Goal: Information Seeking & Learning: Learn about a topic

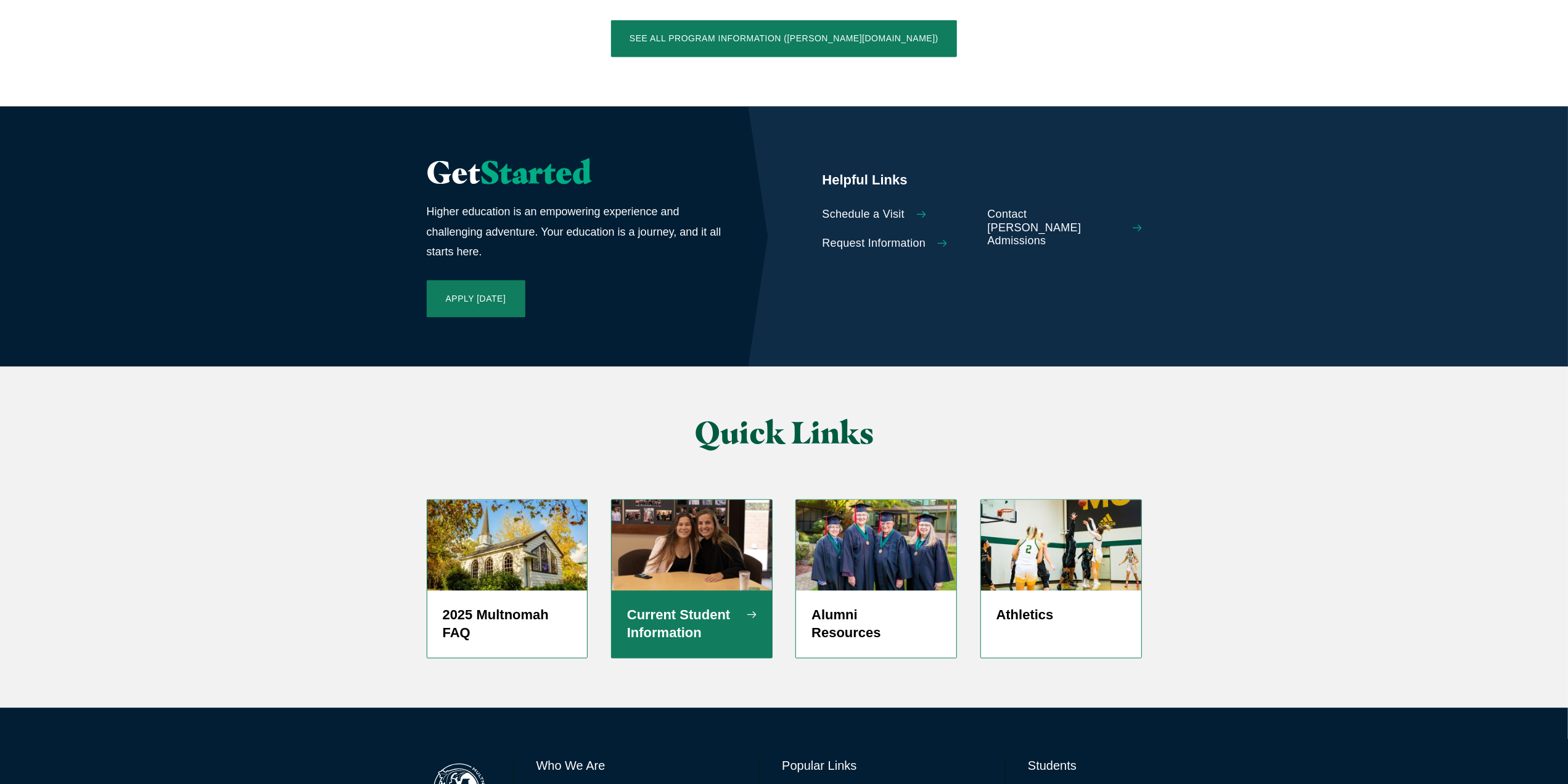
scroll to position [2711, 0]
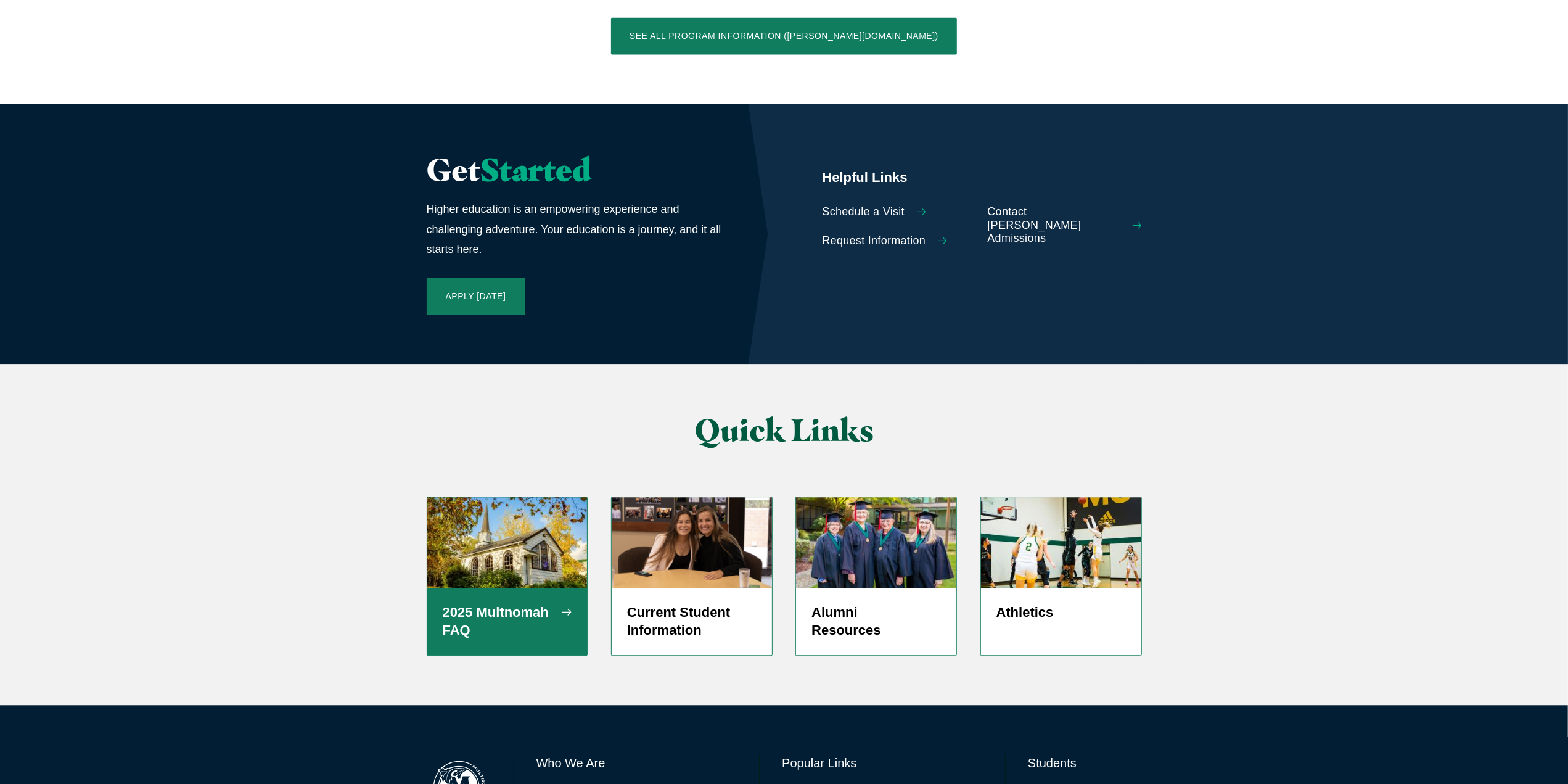
click at [551, 587] on div "2025 Multnomah FAQ" at bounding box center [507, 621] width 160 height 68
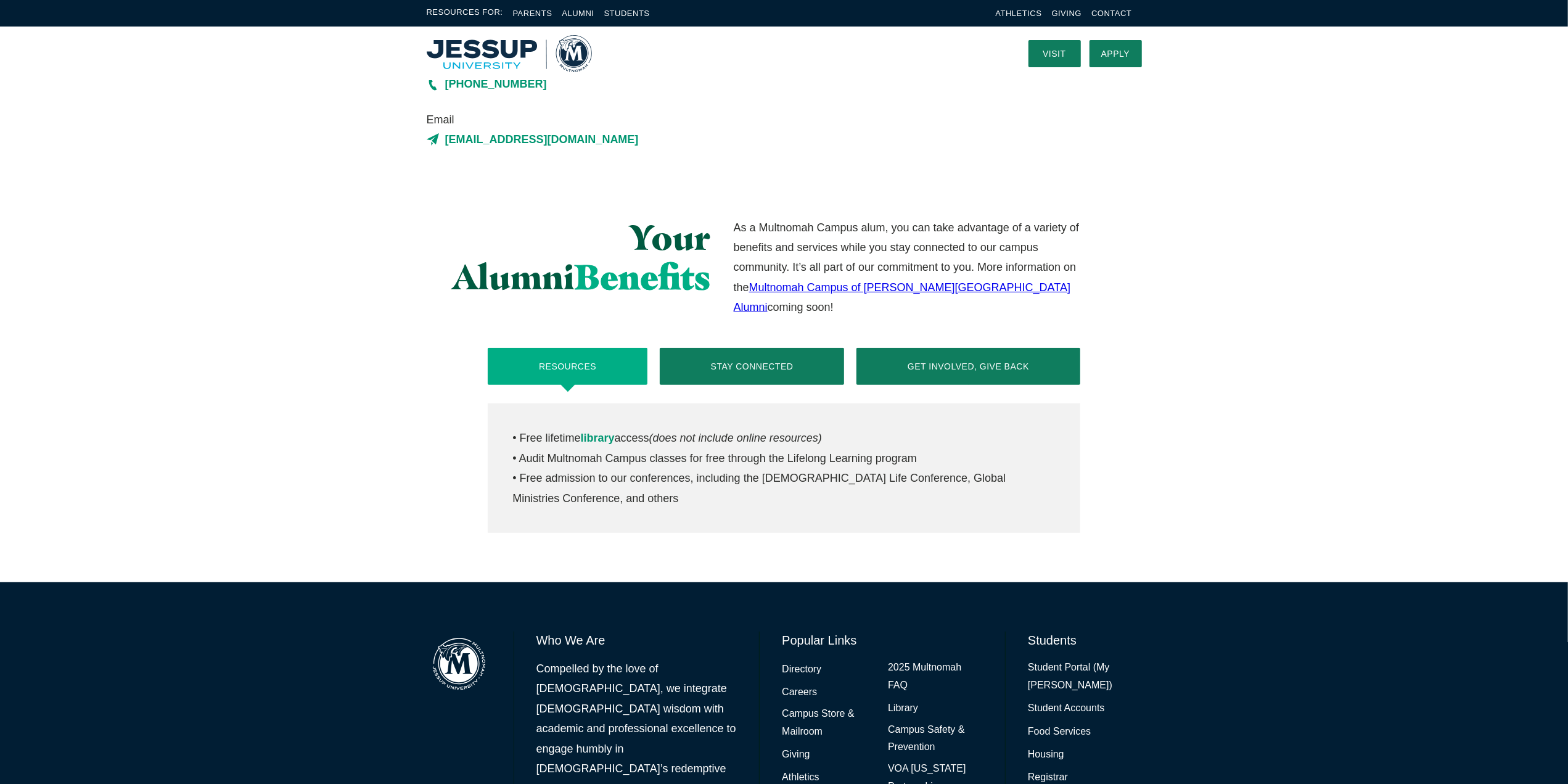
scroll to position [308, 0]
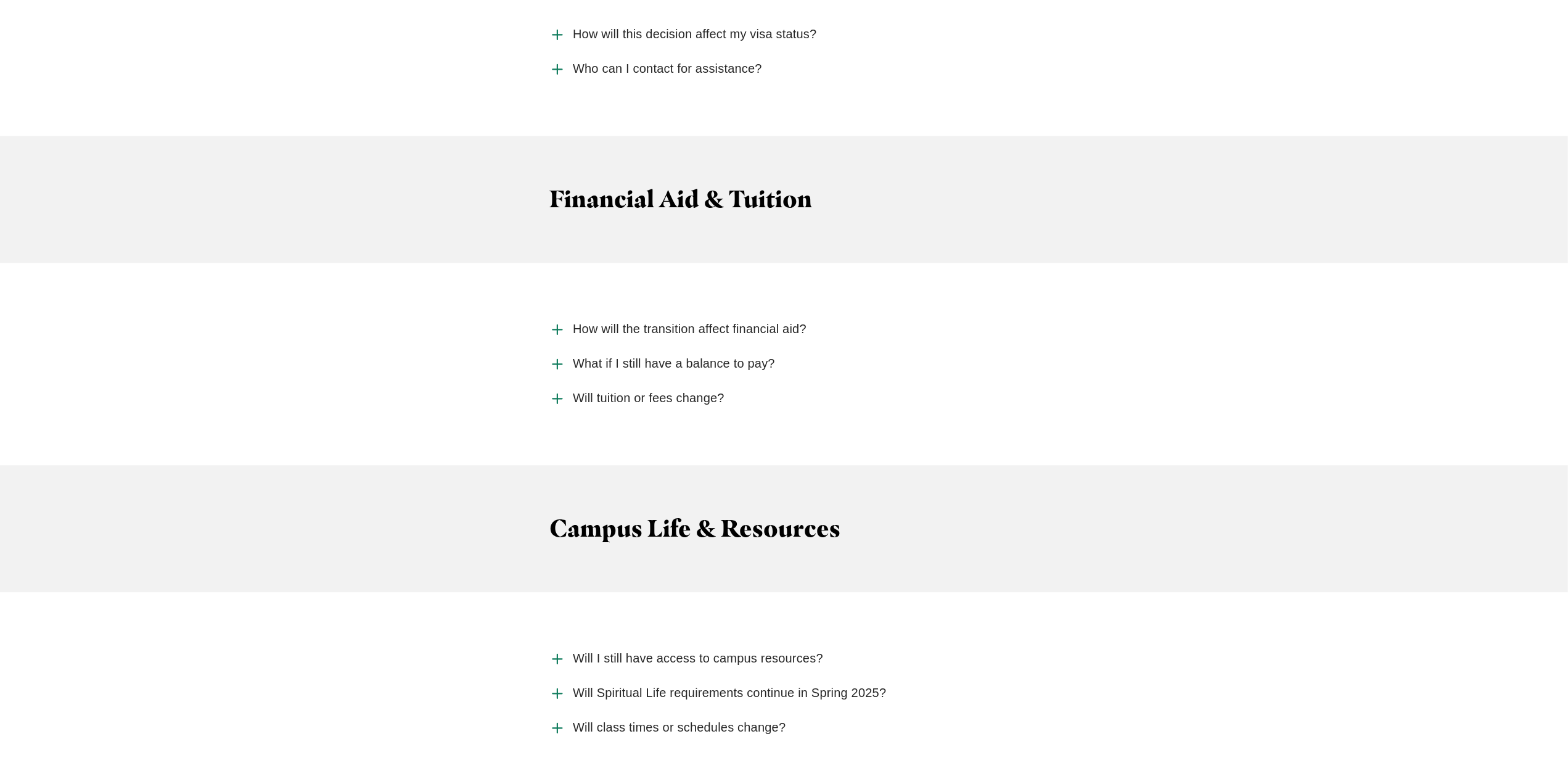
scroll to position [2589, 0]
click at [549, 388] on icon "Accordion" at bounding box center [557, 396] width 16 height 16
click at [0, 0] on input "Will tuition or fees change?" at bounding box center [0, 0] width 0 height 0
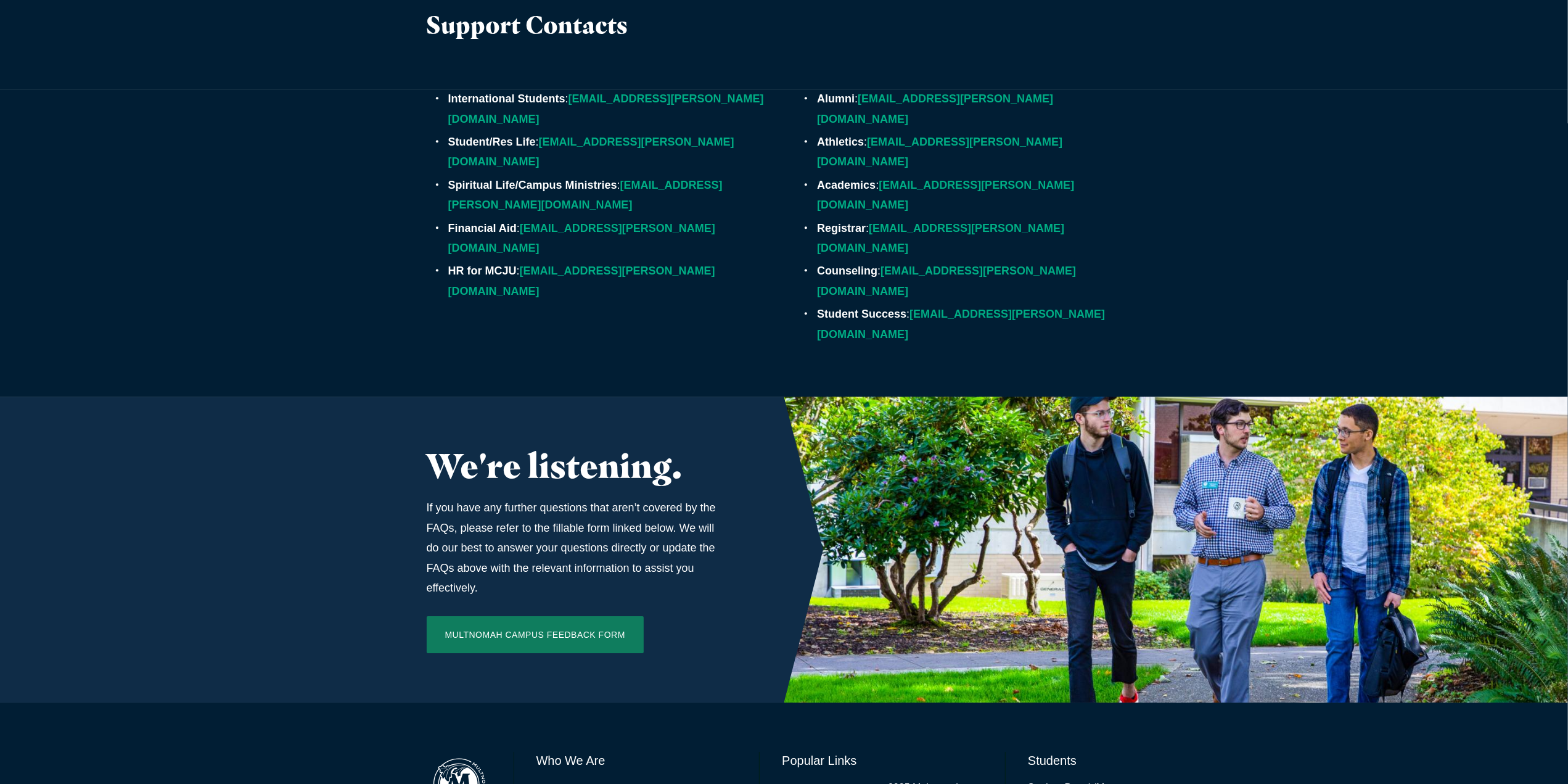
scroll to position [3838, 0]
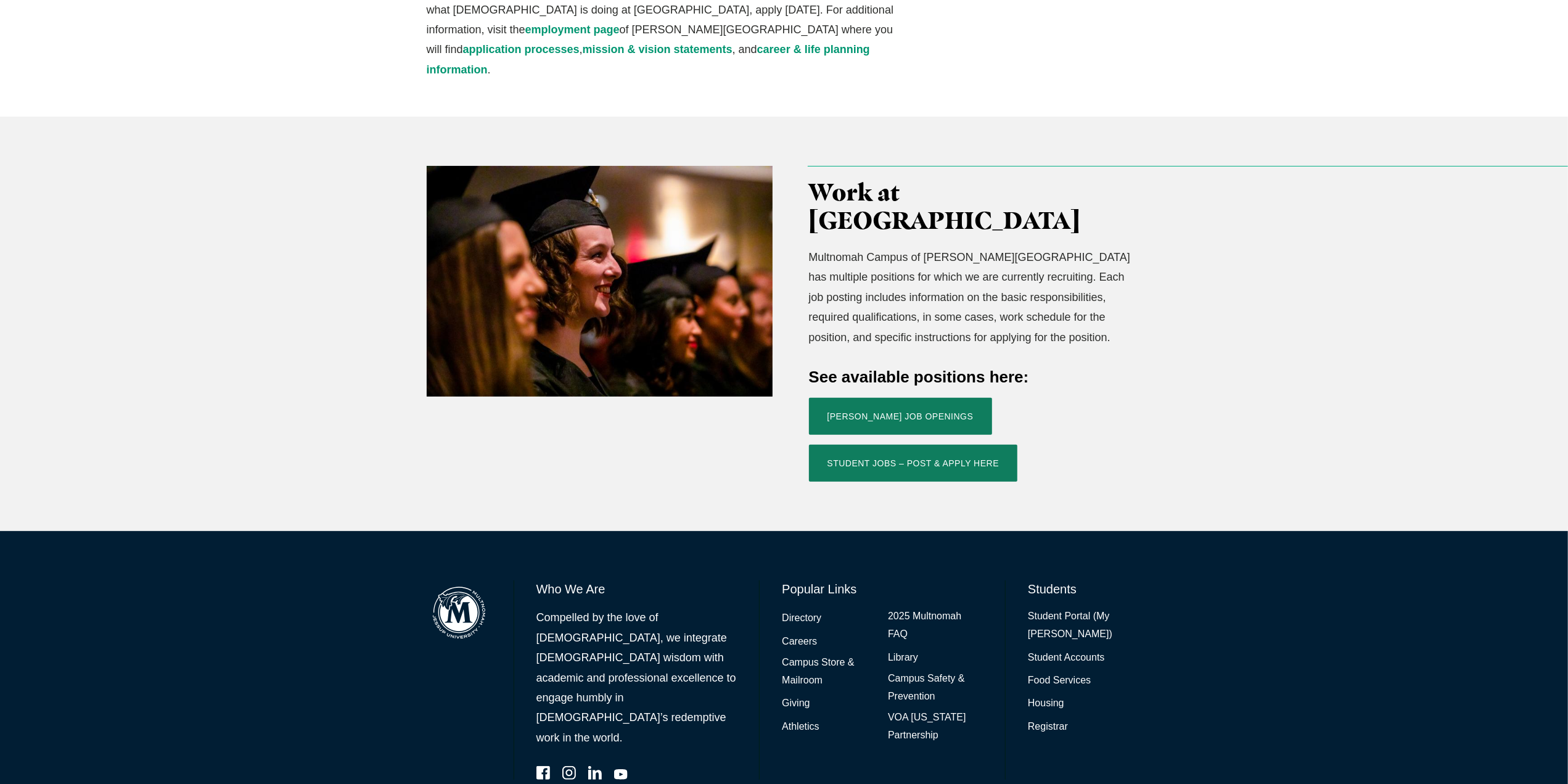
scroll to position [259, 0]
